Goal: Task Accomplishment & Management: Use online tool/utility

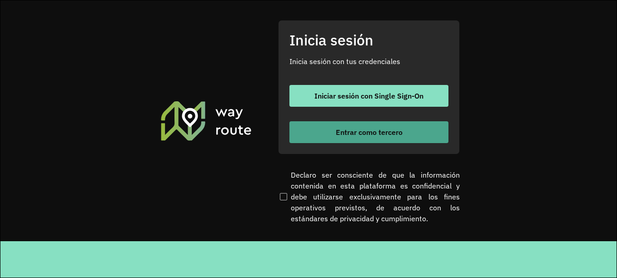
click at [336, 127] on button "Entrar como tercero" at bounding box center [369, 132] width 159 height 22
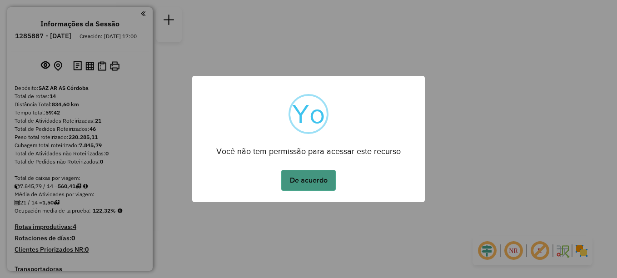
click at [319, 185] on button "De acuerdo" at bounding box center [308, 180] width 55 height 21
